Goal: Task Accomplishment & Management: Use online tool/utility

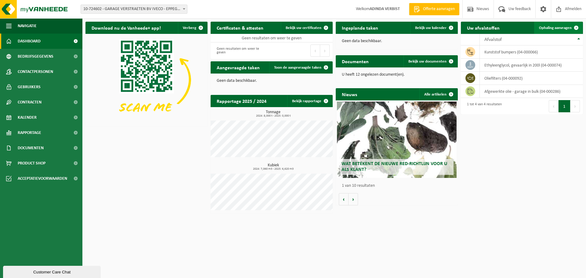
click at [554, 29] on span "Ophaling aanvragen" at bounding box center [555, 28] width 33 height 4
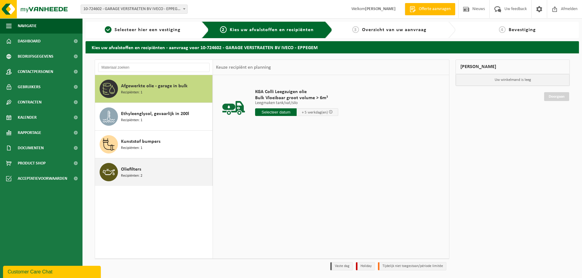
click at [133, 169] on span "Oliefilters" at bounding box center [131, 169] width 20 height 7
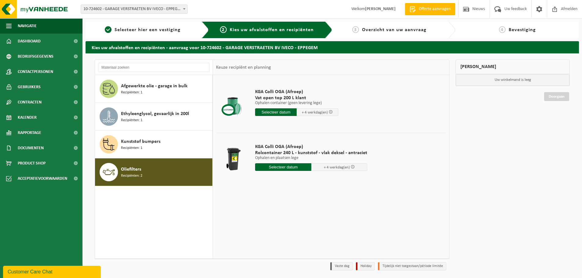
click at [282, 168] on input "text" at bounding box center [283, 167] width 56 height 8
click at [285, 229] on div "24" at bounding box center [282, 231] width 11 height 10
type input "Van 2025-09-24"
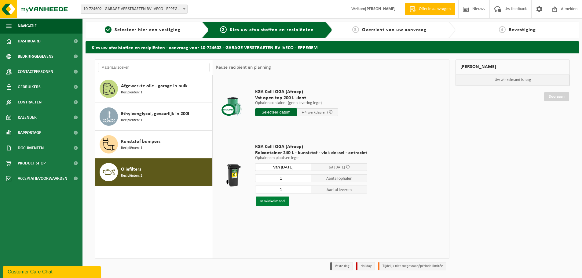
click at [272, 200] on button "In winkelmand" at bounding box center [273, 202] width 34 height 10
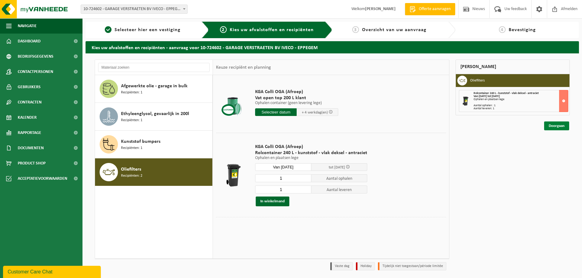
click at [547, 125] on link "Doorgaan" at bounding box center [556, 125] width 25 height 9
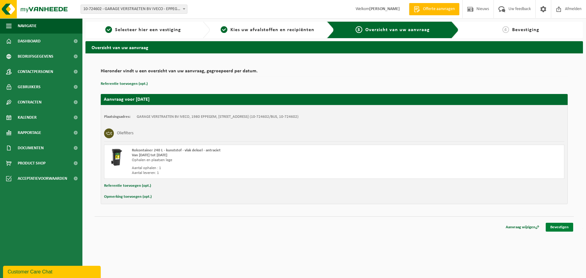
click at [555, 225] on link "Bevestigen" at bounding box center [559, 227] width 27 height 9
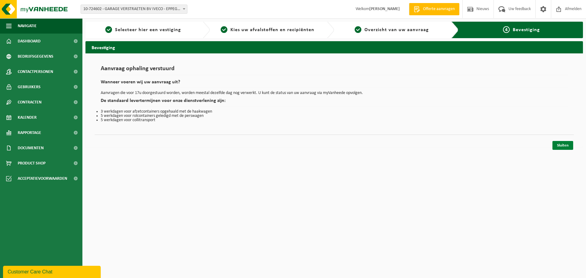
click at [568, 143] on link "Sluiten" at bounding box center [563, 145] width 21 height 9
